Goal: Information Seeking & Learning: Learn about a topic

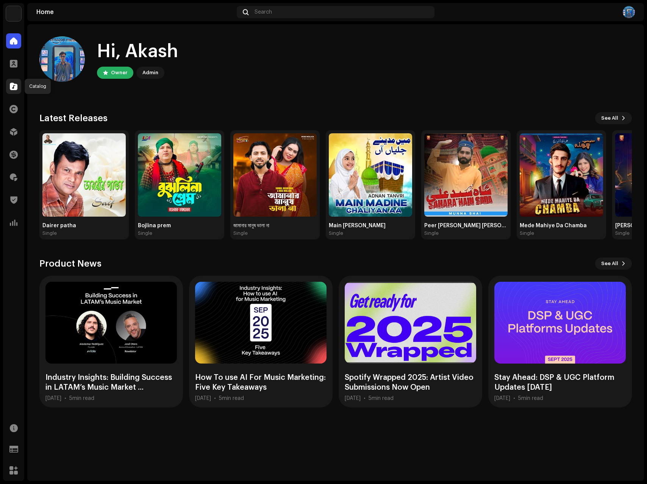
click at [15, 88] on span at bounding box center [14, 86] width 8 height 6
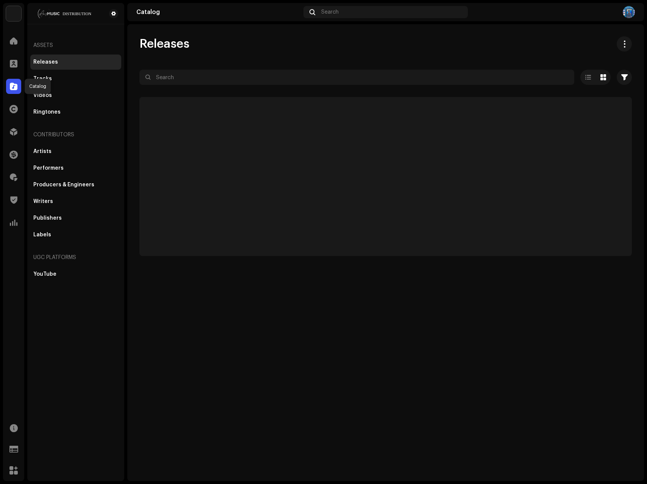
click at [14, 87] on span at bounding box center [14, 86] width 8 height 6
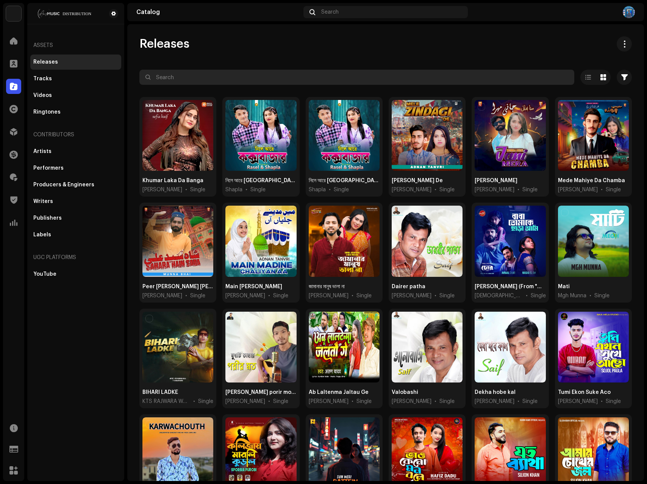
click at [177, 78] on input "text" at bounding box center [356, 77] width 435 height 15
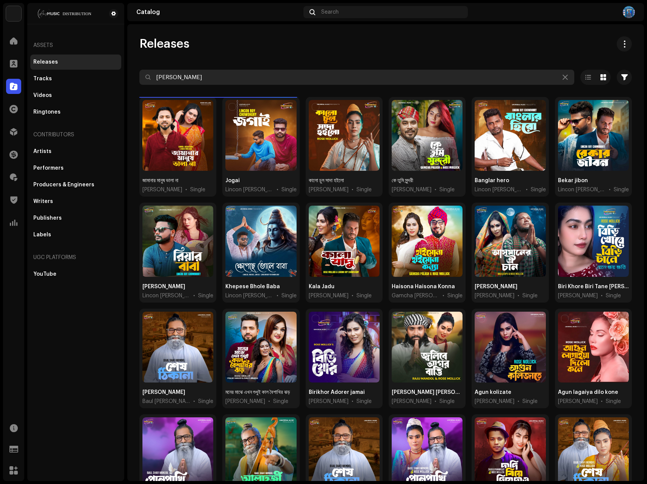
type input "rose mollick"
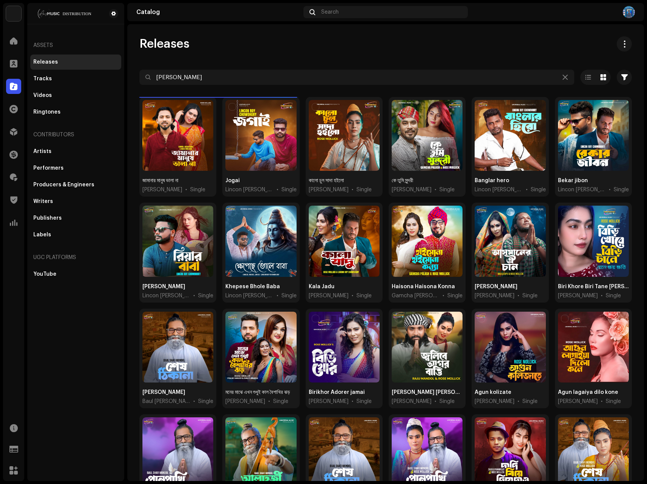
click at [274, 51] on div "Releases" at bounding box center [385, 43] width 492 height 15
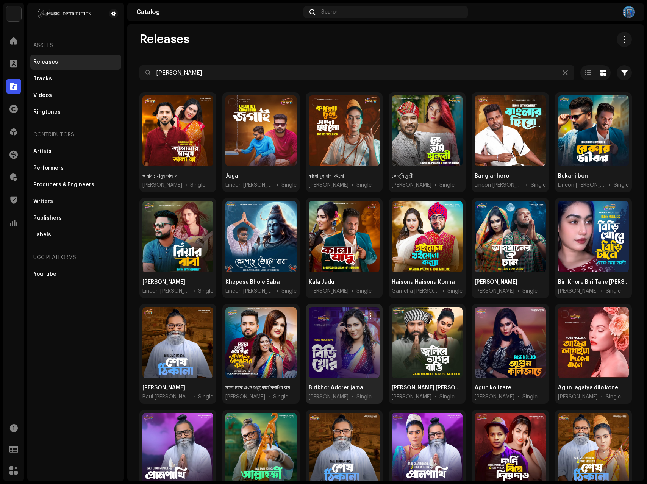
scroll to position [54, 0]
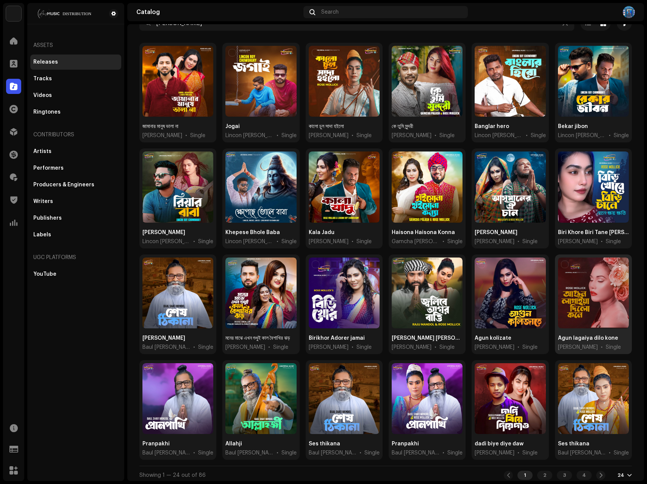
click at [575, 339] on div "Agun lagaiya dilo kone" at bounding box center [588, 339] width 60 height 8
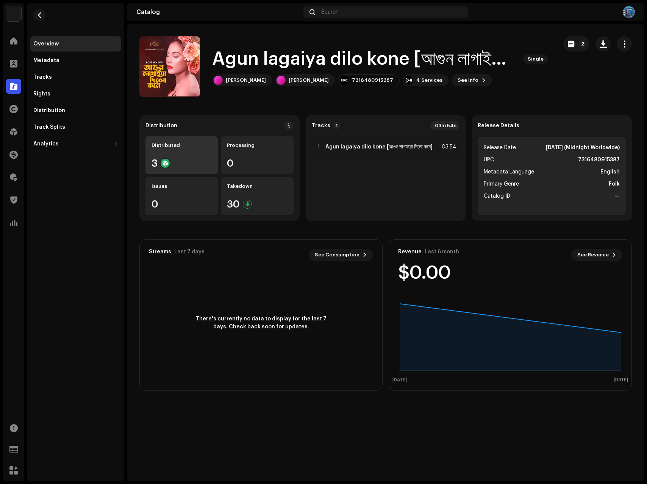
click at [186, 157] on div "Distributed 3" at bounding box center [181, 155] width 72 height 38
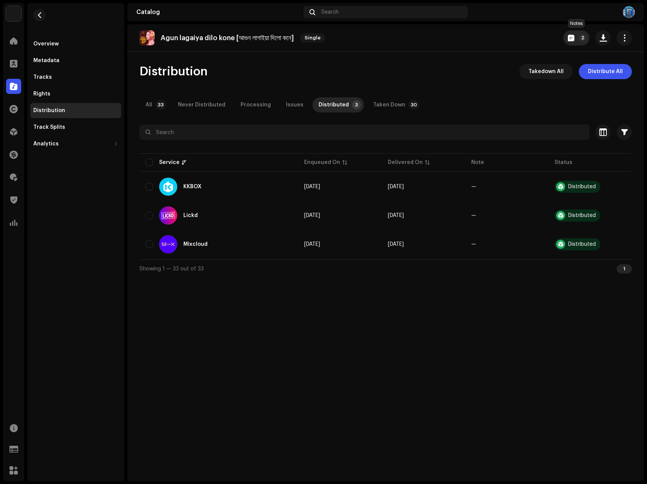
click at [580, 38] on p-badge "2" at bounding box center [583, 38] width 8 height 8
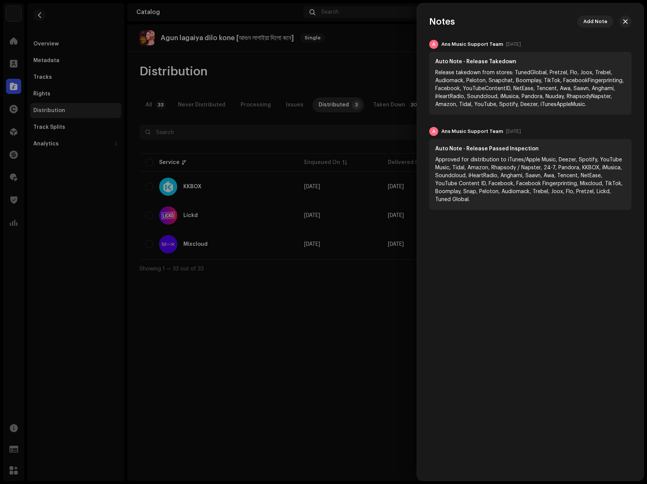
click at [368, 51] on div at bounding box center [323, 242] width 647 height 484
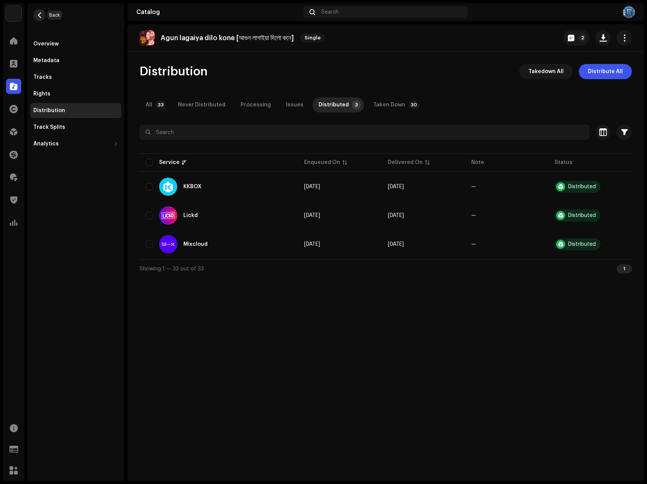
click at [40, 16] on span "button" at bounding box center [40, 15] width 6 height 6
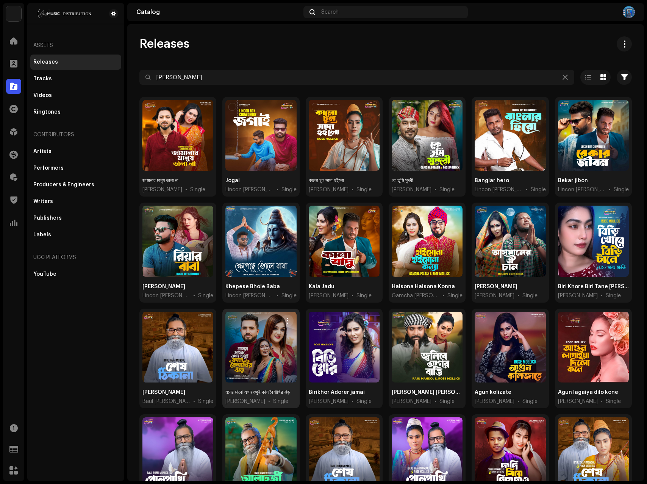
scroll to position [54, 0]
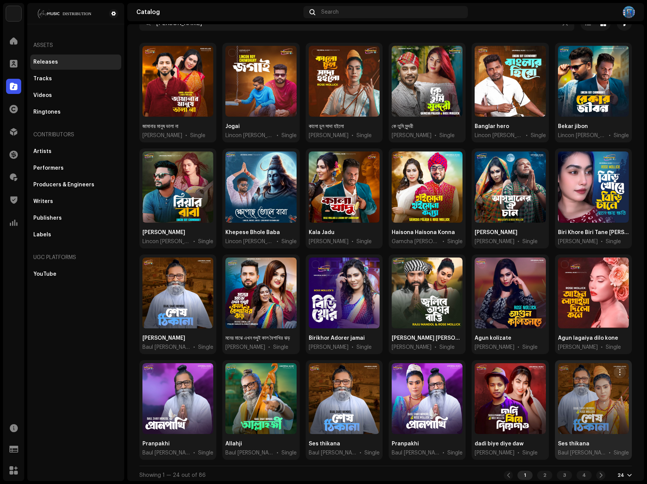
click at [572, 417] on div at bounding box center [593, 398] width 71 height 71
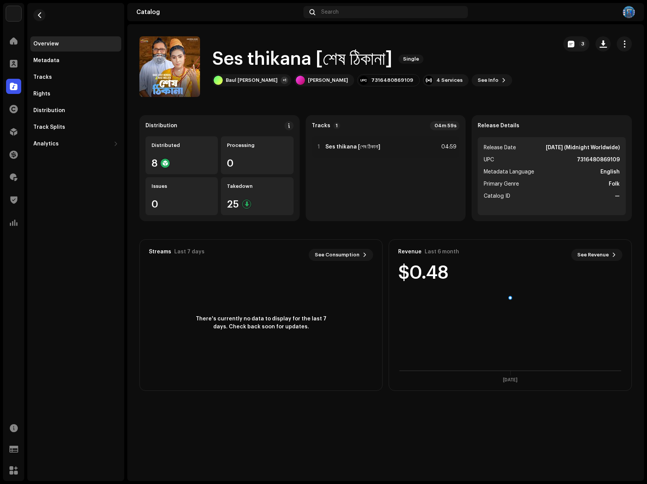
click at [32, 11] on re-m-nav-back at bounding box center [39, 19] width 18 height 33
click at [191, 168] on div "8" at bounding box center [182, 163] width 60 height 10
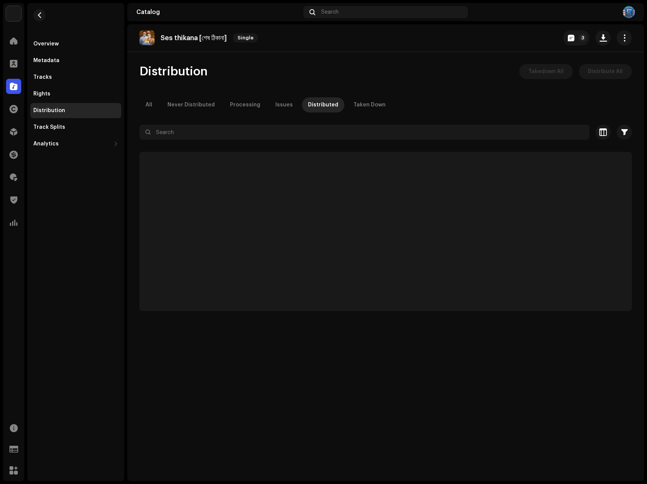
click at [187, 163] on p-skeleton at bounding box center [385, 231] width 492 height 159
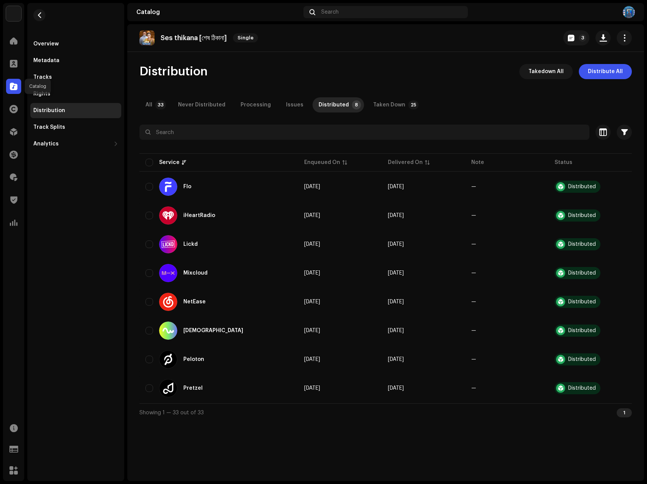
click at [12, 85] on span at bounding box center [14, 86] width 8 height 6
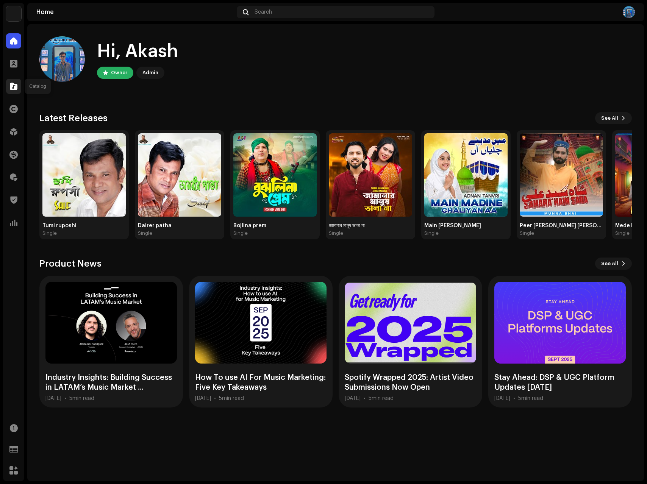
click at [14, 81] on div at bounding box center [13, 86] width 15 height 15
click at [14, 89] on span at bounding box center [14, 86] width 8 height 6
click at [23, 82] on div "Catalog" at bounding box center [13, 86] width 21 height 21
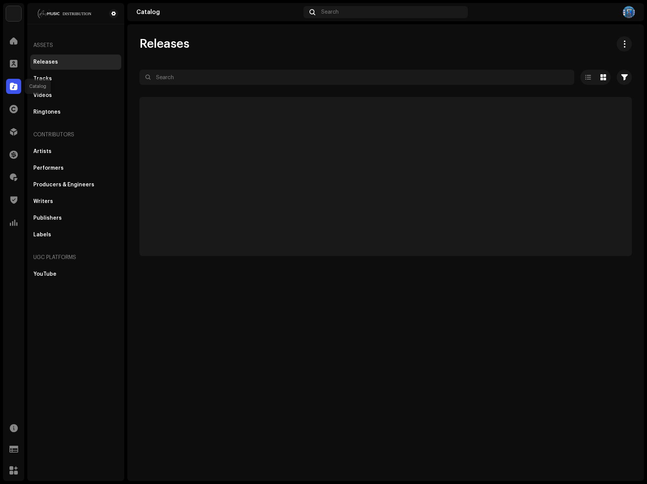
click at [11, 86] on span at bounding box center [14, 86] width 8 height 6
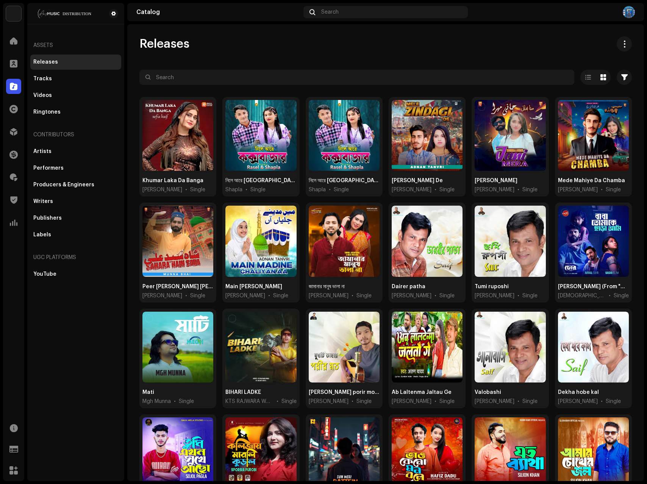
click at [201, 69] on div "Releases Selected 0 Options Filters Distribution status Never Distributed Proce…" at bounding box center [385, 287] width 517 height 502
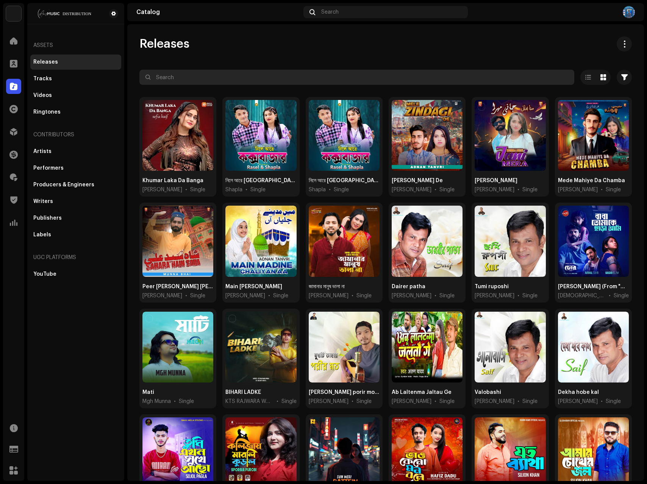
click at [200, 72] on input "text" at bounding box center [356, 77] width 435 height 15
type input "rose"
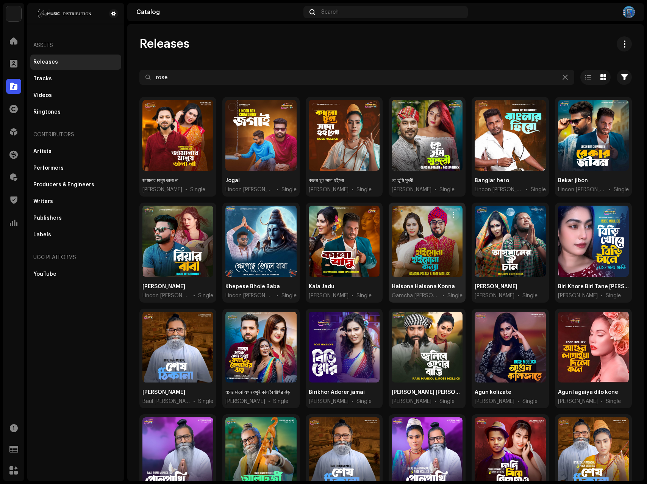
click at [415, 230] on div at bounding box center [427, 241] width 71 height 71
